Goal: Download file/media

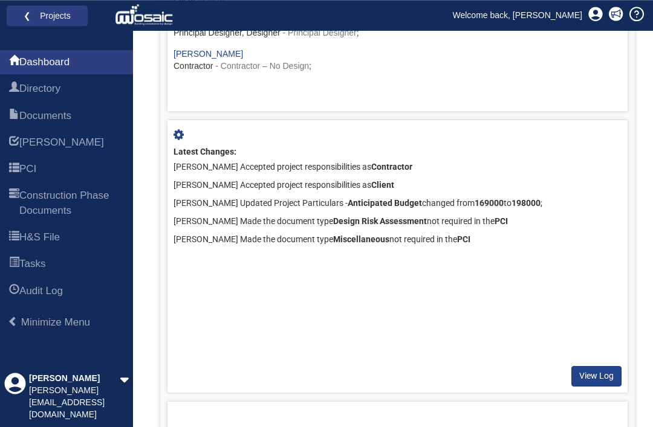
scroll to position [637, 0]
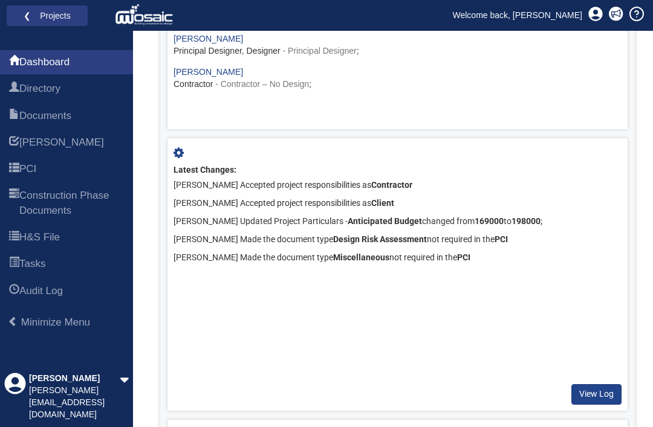
click at [66, 121] on span "Documents" at bounding box center [45, 116] width 52 height 15
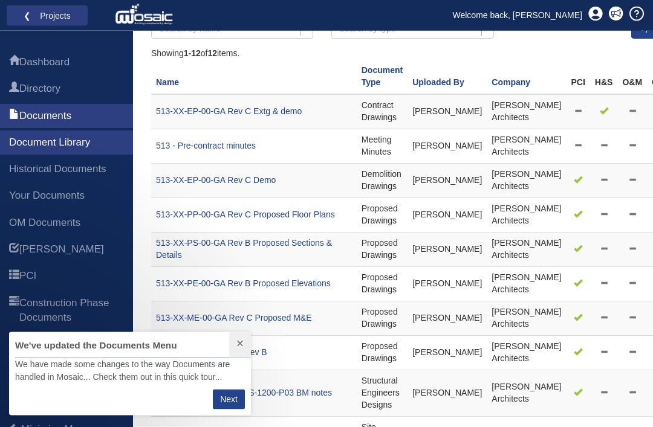
scroll to position [86, 0]
click at [385, 233] on td "Proposed Drawings" at bounding box center [381, 215] width 51 height 34
click at [322, 219] on link "513-XX-PP-00-GA Rev C Proposed Floor Plans" at bounding box center [245, 215] width 179 height 10
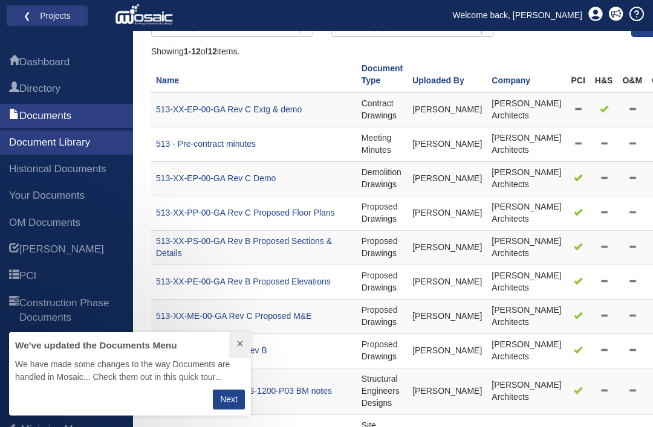
scroll to position [83, 242]
click at [247, 358] on button at bounding box center [240, 345] width 22 height 26
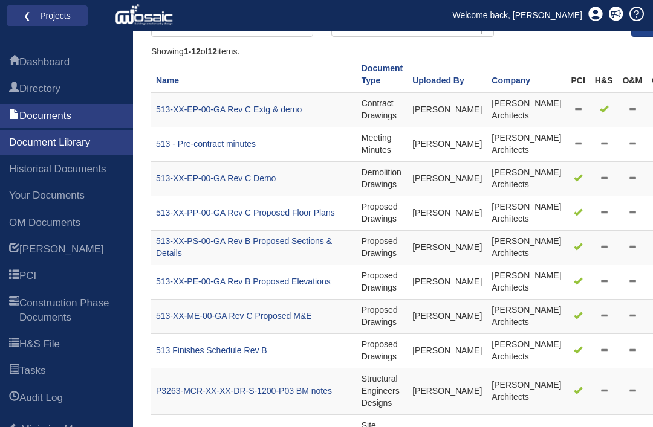
click at [294, 218] on link "513-XX-PP-00-GA Rev C Proposed Floor Plans" at bounding box center [245, 213] width 179 height 10
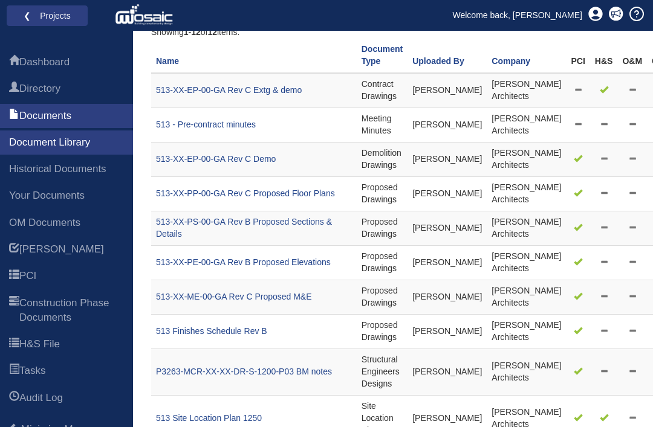
click at [596, 14] on icon at bounding box center [595, 14] width 15 height 15
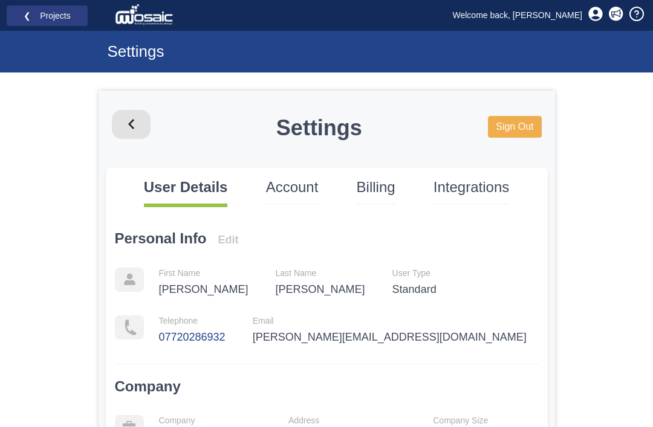
click at [530, 123] on link "Sign Out" at bounding box center [514, 127] width 53 height 22
